Goal: Transaction & Acquisition: Purchase product/service

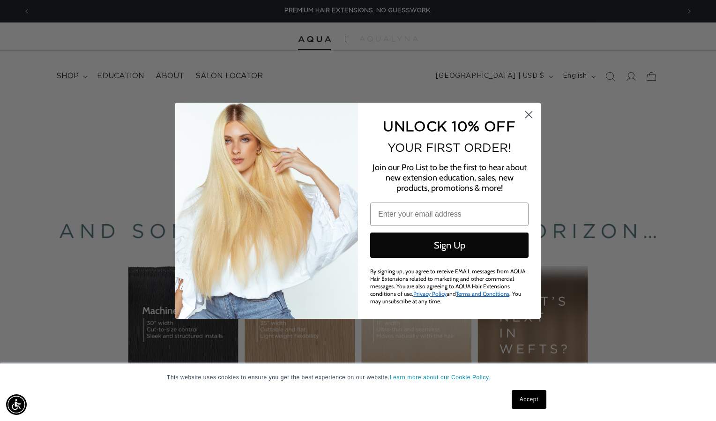
click at [529, 114] on icon "Close dialog" at bounding box center [529, 114] width 7 height 7
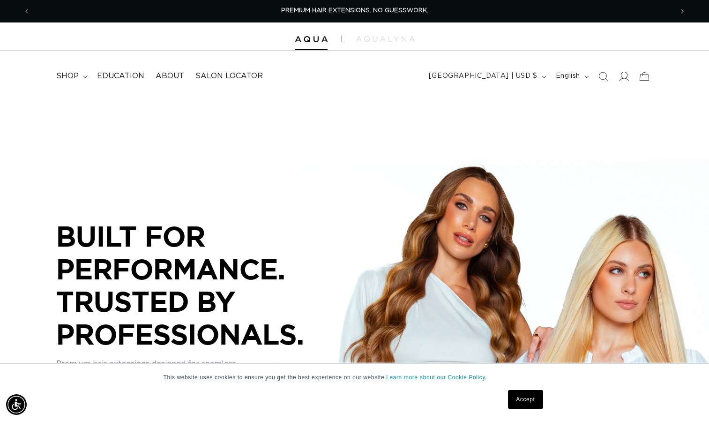
click at [621, 77] on icon at bounding box center [624, 76] width 10 height 10
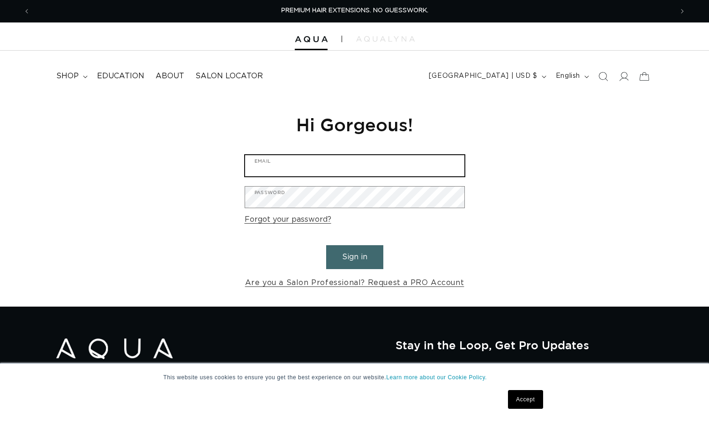
type input "demers.colleen@yahoo.com"
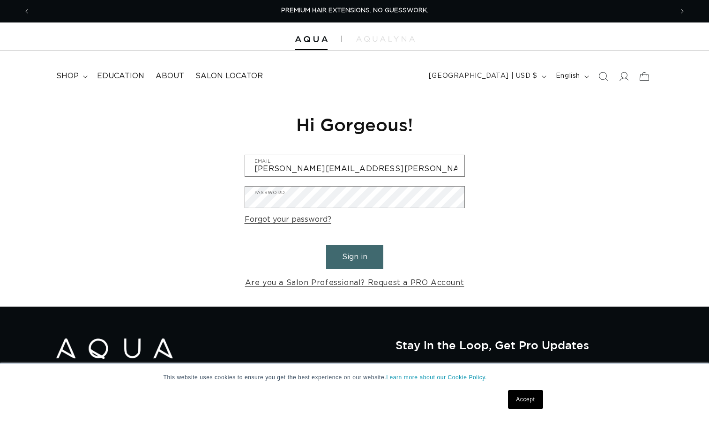
click at [356, 255] on button "Sign in" at bounding box center [354, 257] width 57 height 24
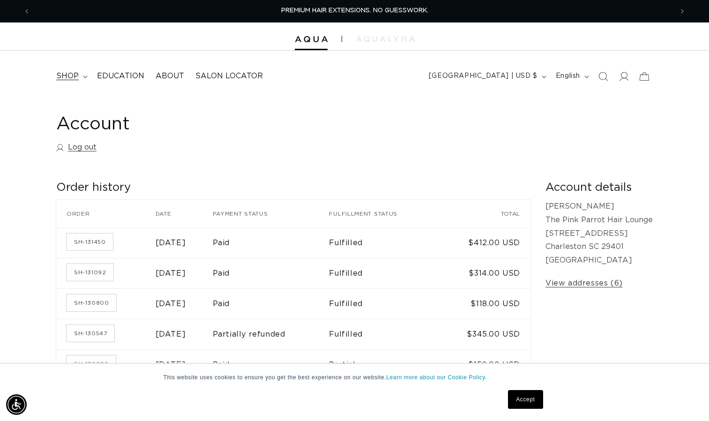
click at [76, 76] on span "shop" at bounding box center [67, 76] width 22 height 10
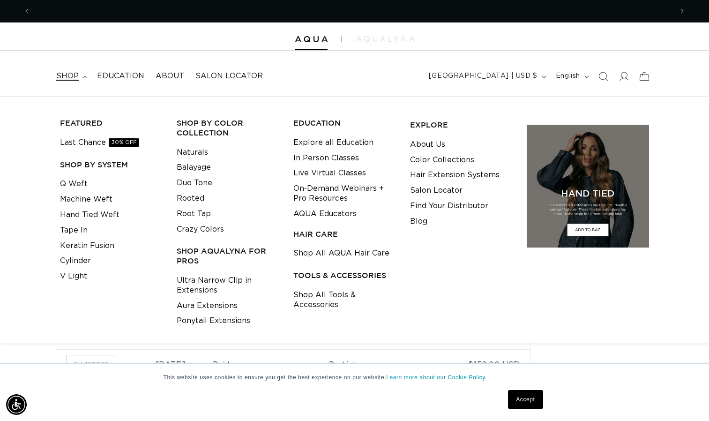
scroll to position [0, 643]
click at [93, 250] on link "Keratin Fusion" at bounding box center [87, 245] width 54 height 15
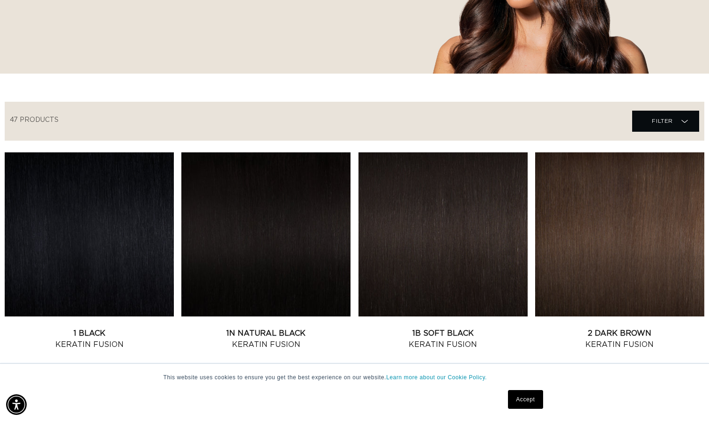
scroll to position [0, 643]
click at [526, 404] on link "Accept" at bounding box center [525, 399] width 35 height 19
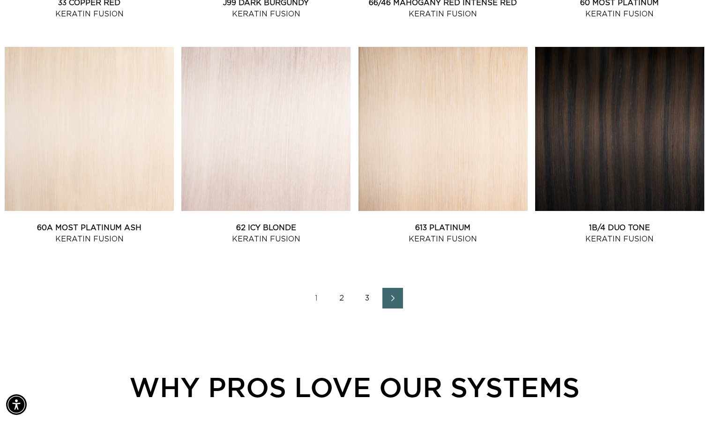
scroll to position [0, 0]
click at [390, 301] on span "Next page" at bounding box center [392, 297] width 6 height 11
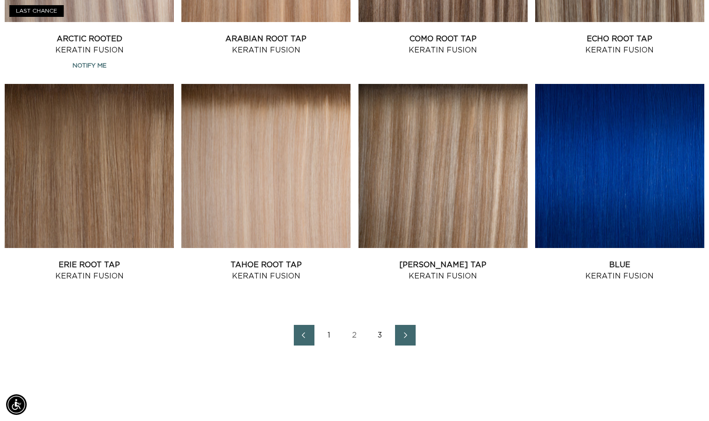
scroll to position [1204, 0]
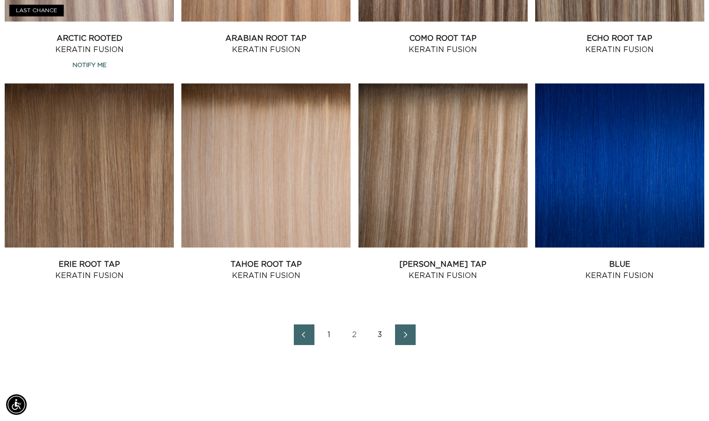
click at [408, 333] on icon "Next page" at bounding box center [406, 334] width 12 height 7
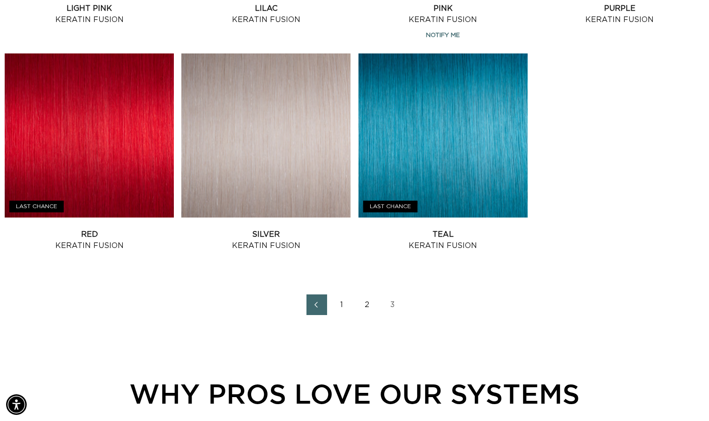
scroll to position [0, 643]
click at [367, 304] on link "2" at bounding box center [367, 304] width 21 height 21
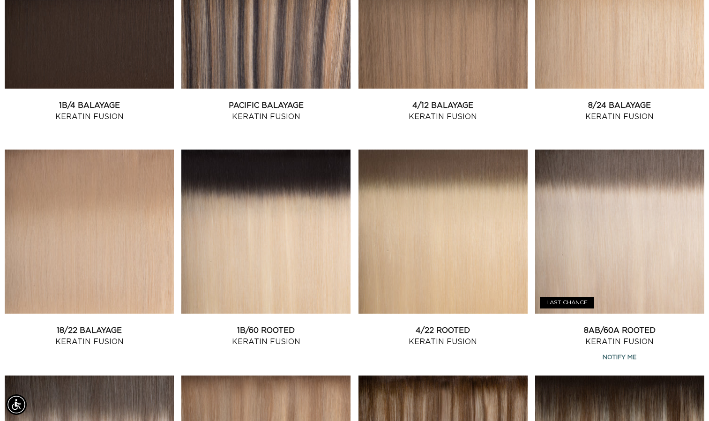
scroll to position [0, 643]
click at [434, 332] on link "4/22 Rooted Keratin Fusion" at bounding box center [443, 336] width 169 height 22
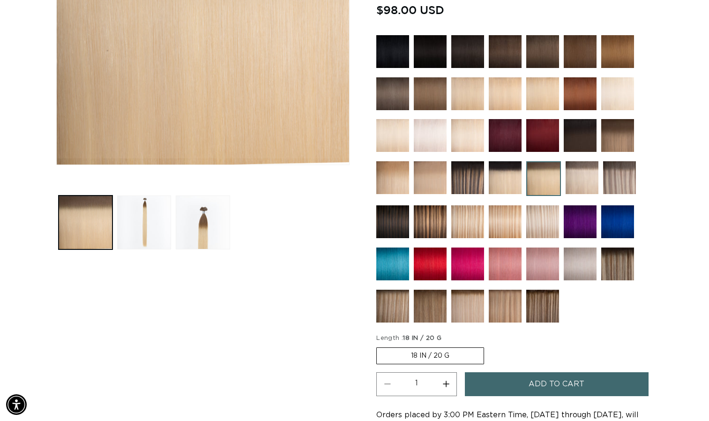
click at [522, 386] on button "Add to cart" at bounding box center [556, 384] width 183 height 24
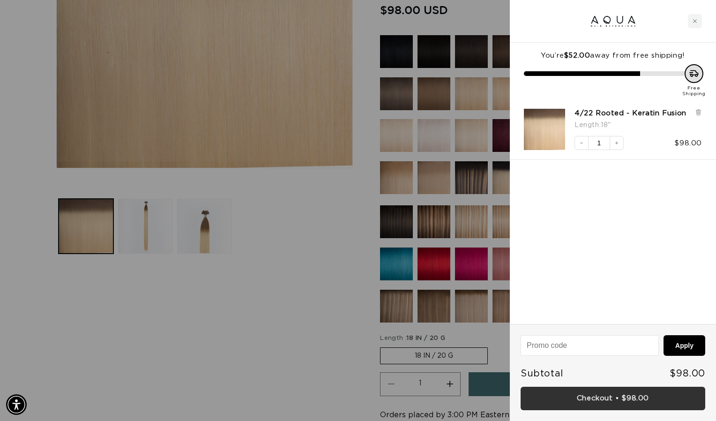
click at [575, 396] on link "Checkout • $98.00" at bounding box center [613, 399] width 185 height 24
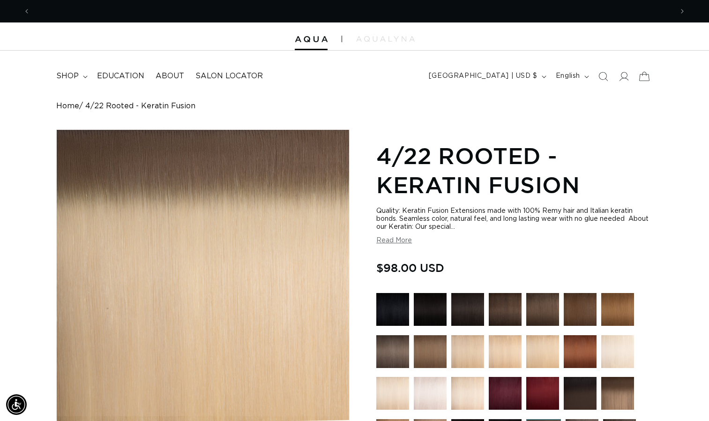
scroll to position [0, 643]
click at [621, 81] on icon at bounding box center [624, 76] width 10 height 10
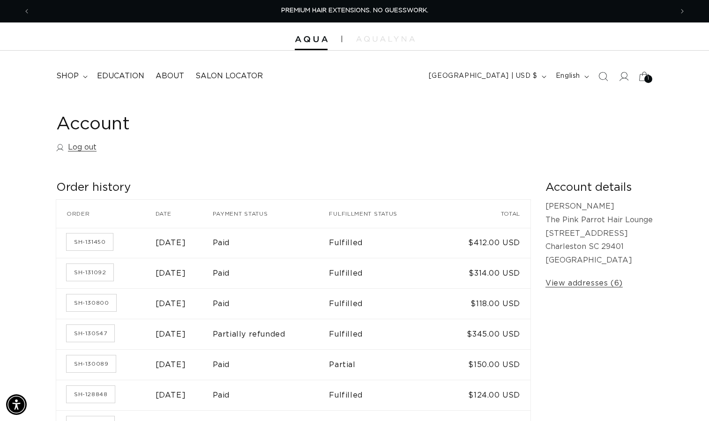
click at [645, 78] on div "1 1" at bounding box center [648, 79] width 8 height 8
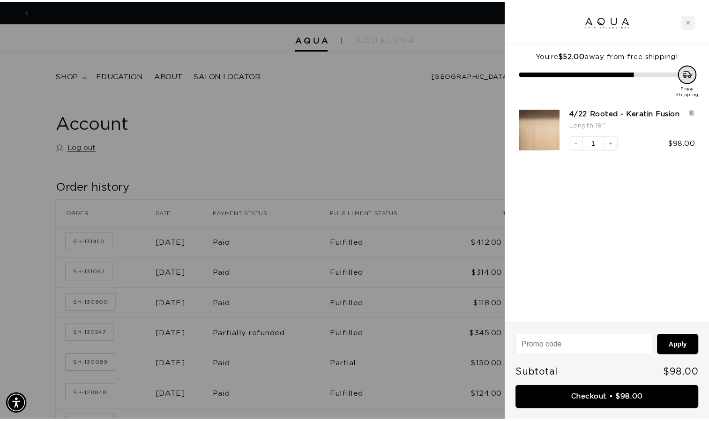
scroll to position [0, 650]
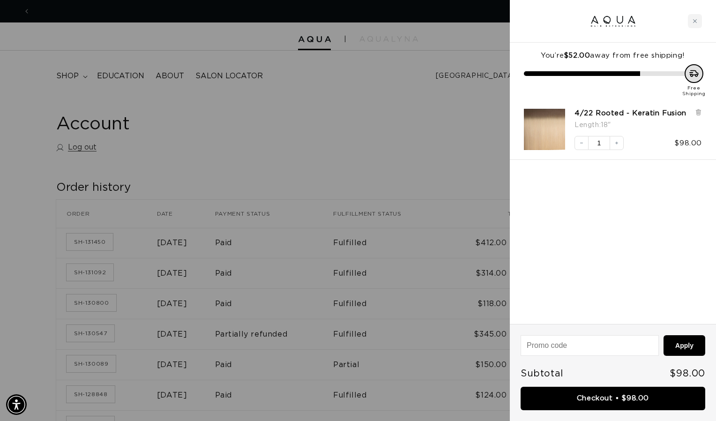
click at [492, 116] on div at bounding box center [358, 210] width 716 height 421
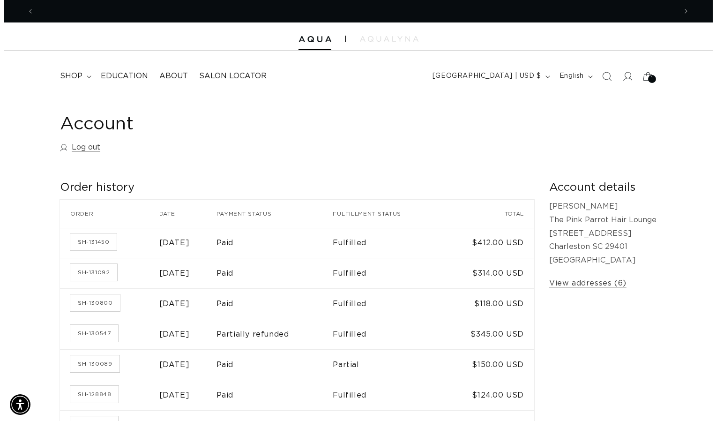
scroll to position [0, 643]
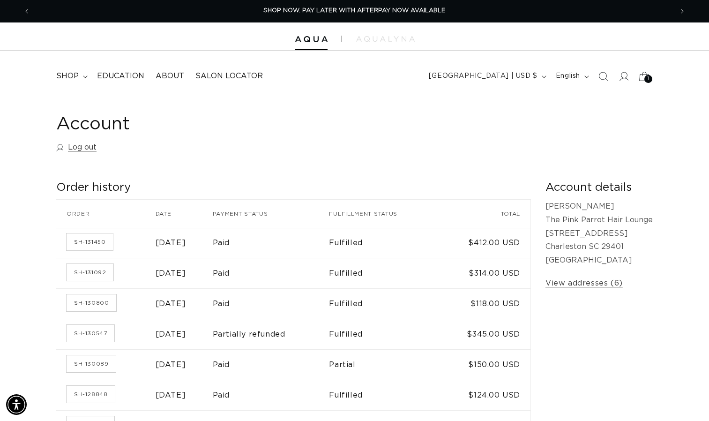
click at [644, 77] on icon at bounding box center [644, 76] width 22 height 22
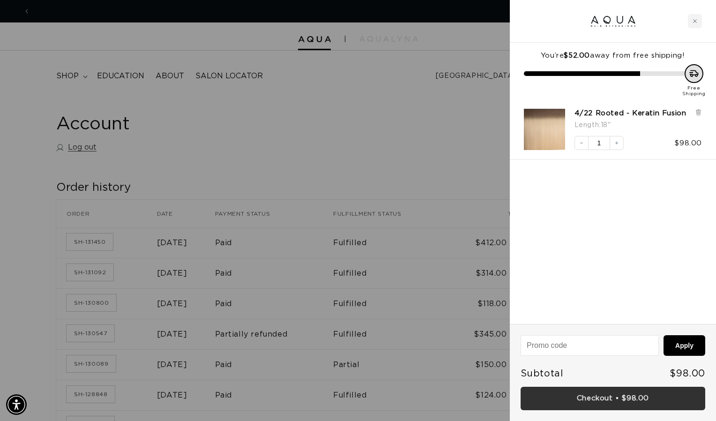
scroll to position [0, 0]
click at [644, 400] on link "Checkout • $98.00" at bounding box center [613, 399] width 185 height 24
